Goal: Information Seeking & Learning: Learn about a topic

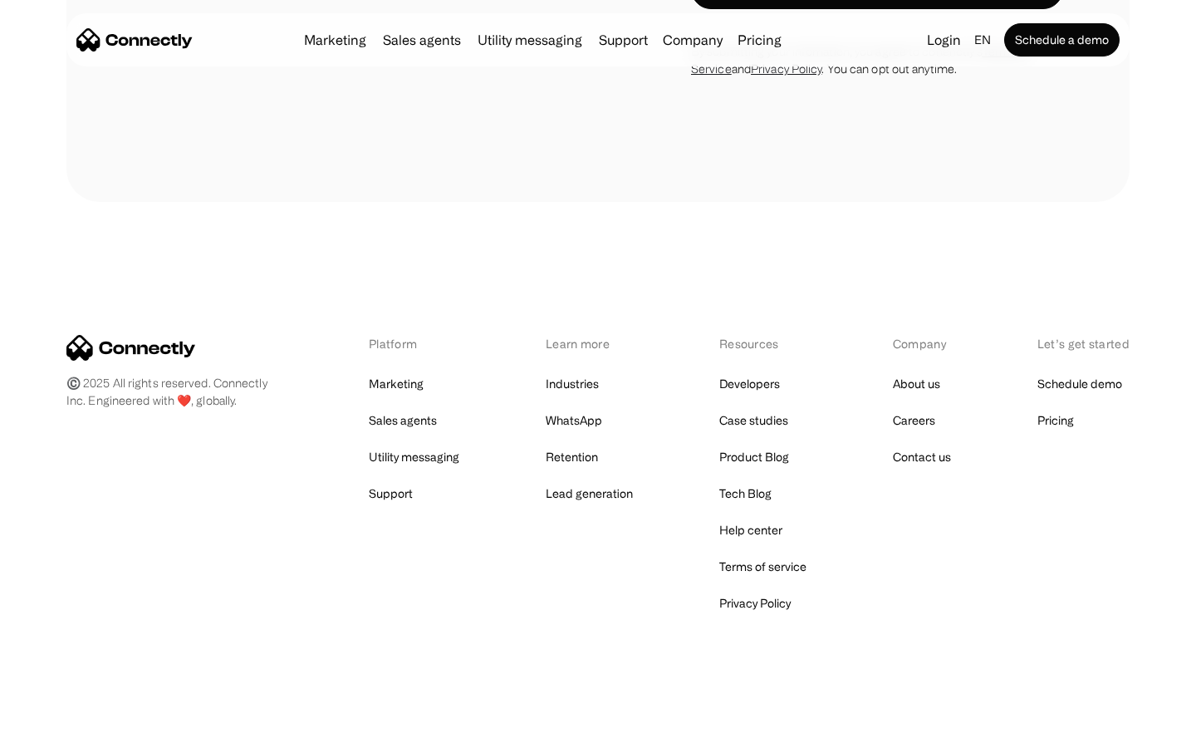
scroll to position [670, 0]
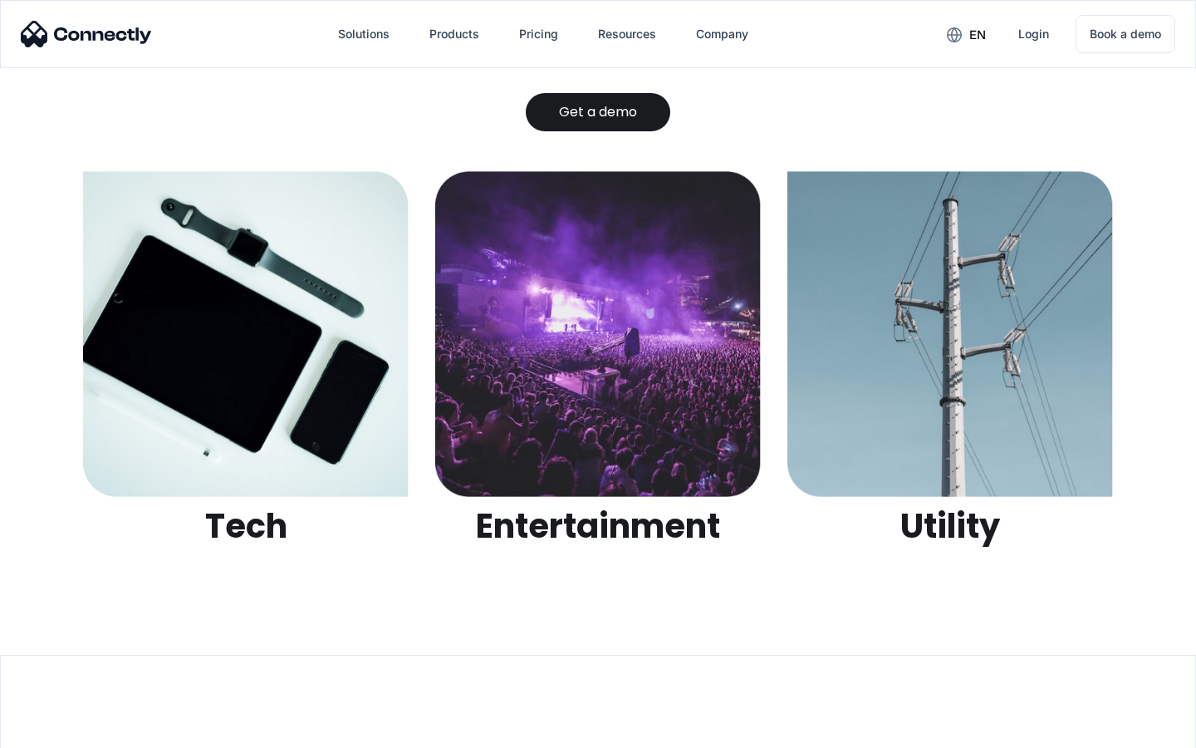
scroll to position [5241, 0]
